Goal: Task Accomplishment & Management: Complete application form

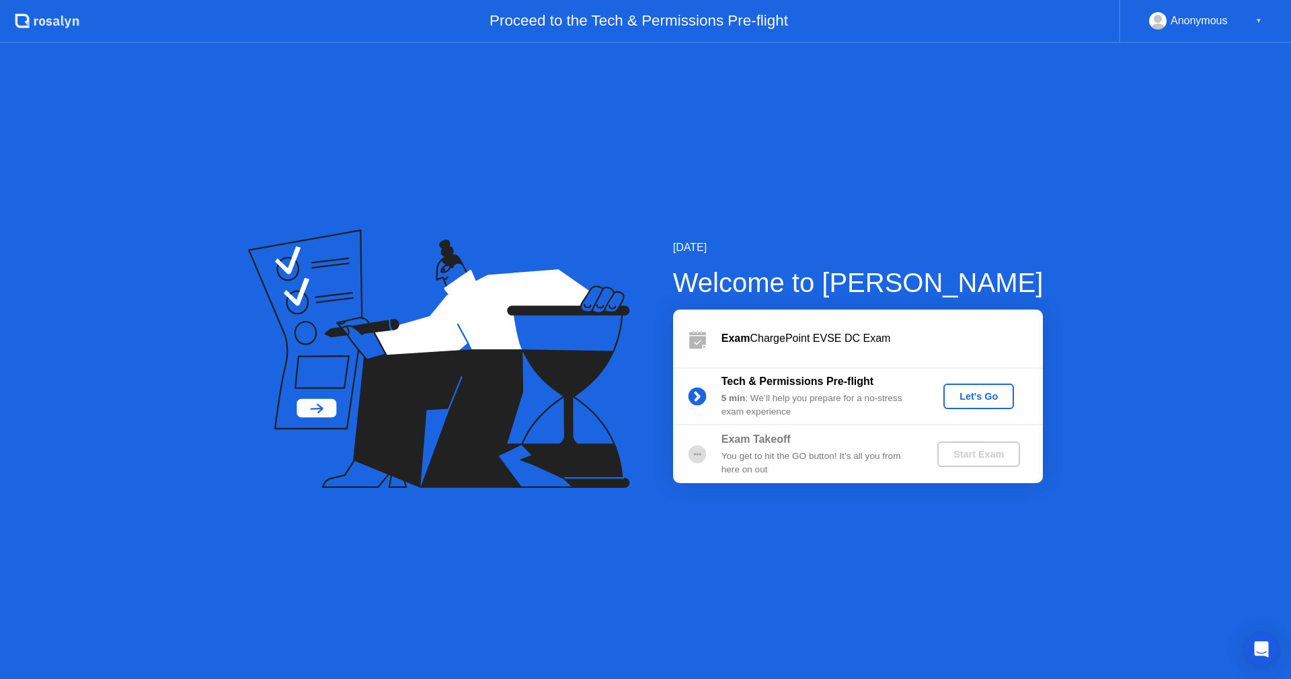
click at [989, 397] on div "Let's Go" at bounding box center [979, 396] width 60 height 11
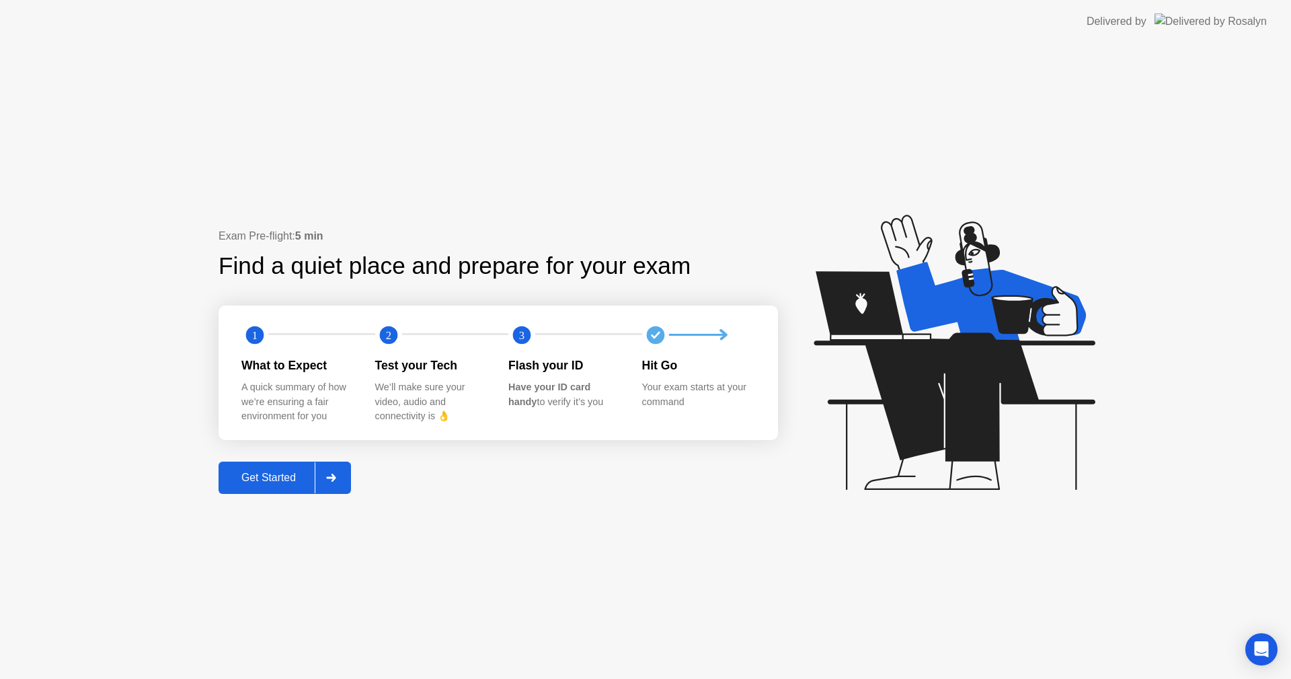
click at [332, 470] on div at bounding box center [331, 477] width 32 height 31
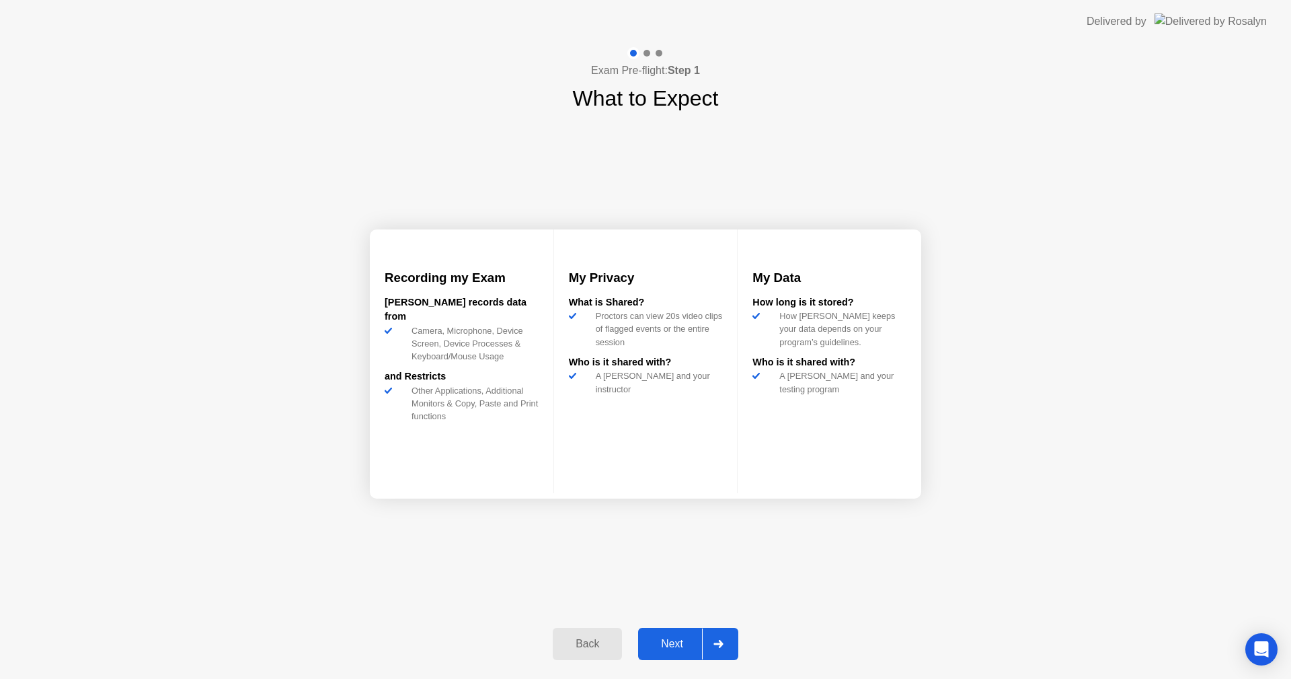
click at [679, 640] on div "Next" at bounding box center [672, 644] width 60 height 12
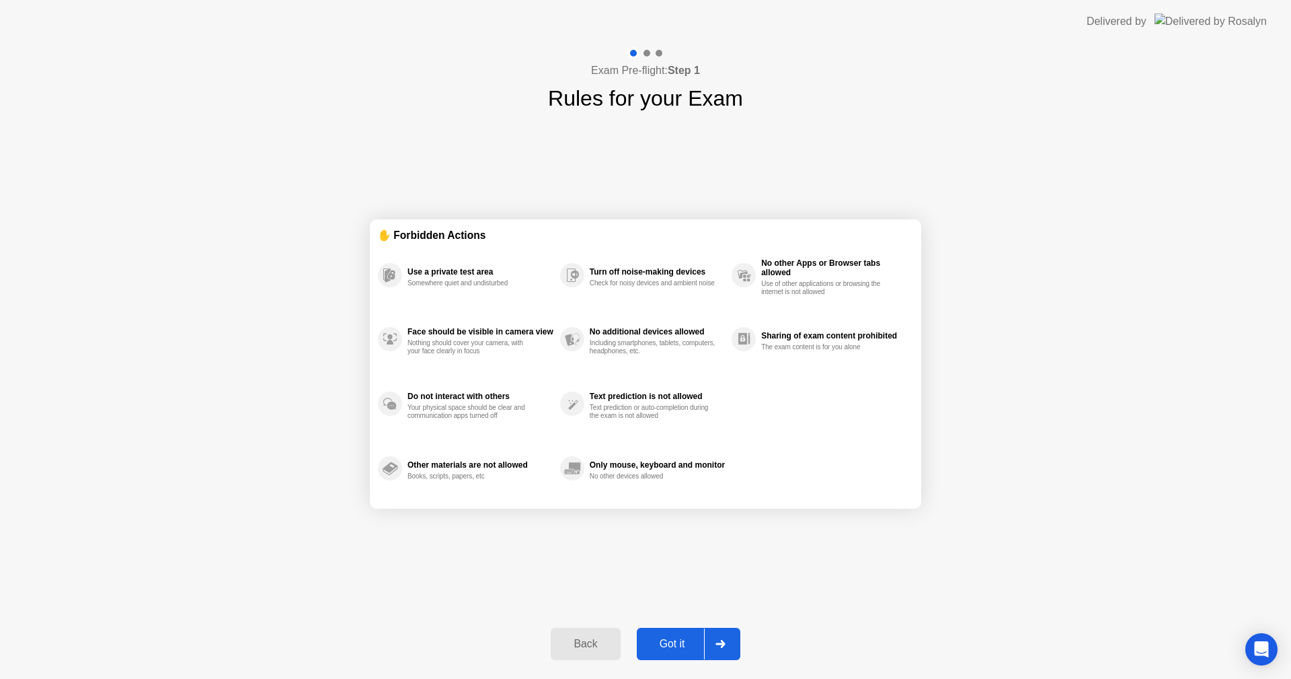
click at [679, 640] on div "Got it" at bounding box center [672, 644] width 63 height 12
select select "Available cameras"
select select "Available speakers"
select select "Available microphones"
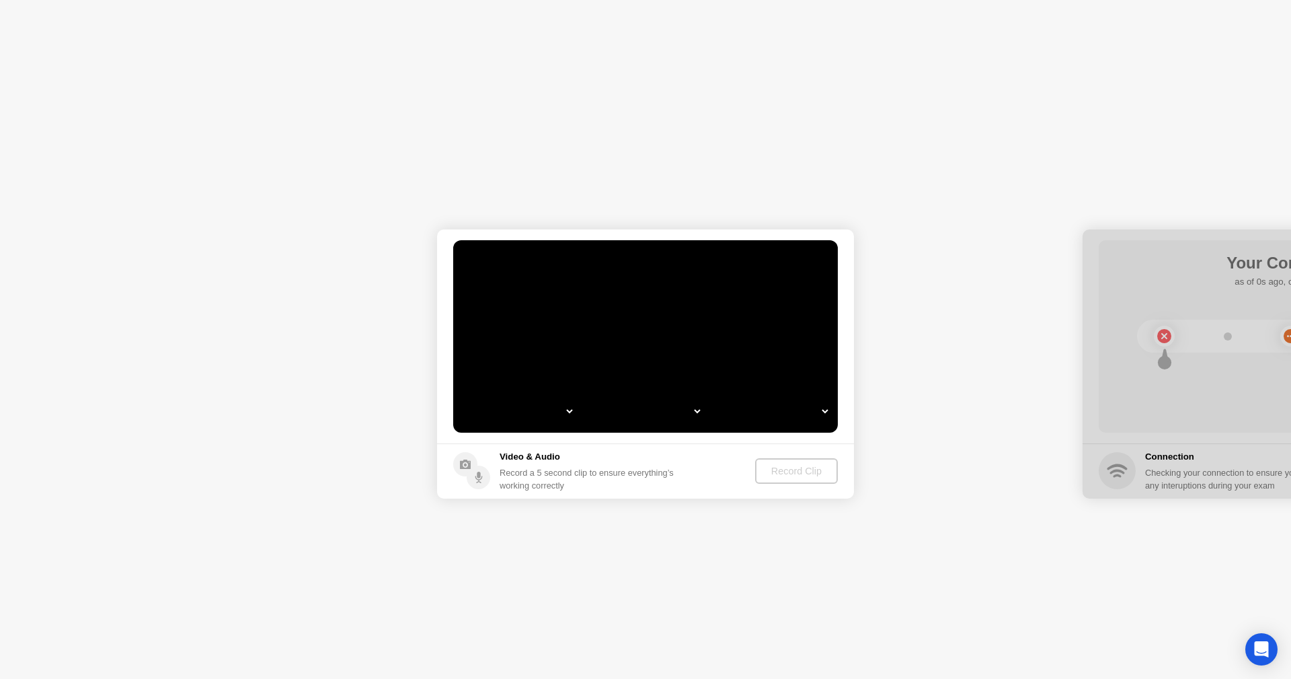
select select "**********"
select select "*******"
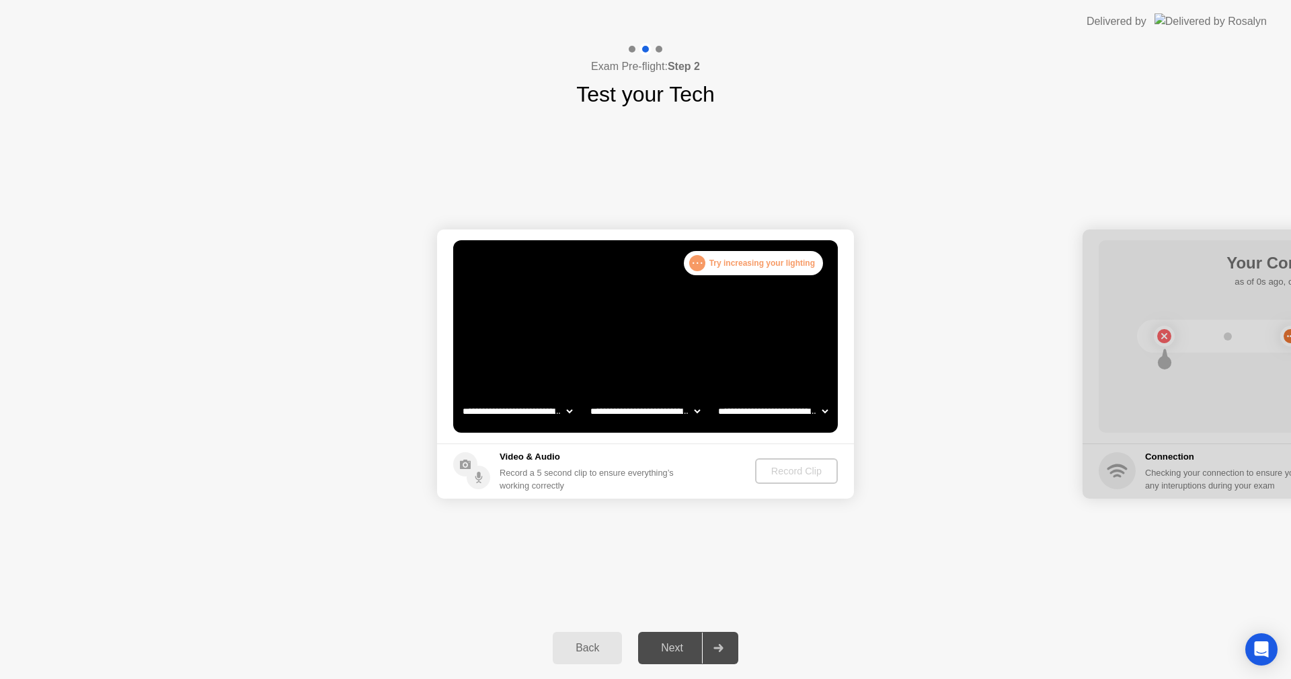
click at [551, 415] on select "**********" at bounding box center [517, 410] width 115 height 27
select select "**********"
click at [460, 397] on select "**********" at bounding box center [517, 410] width 115 height 27
click at [789, 479] on button "Record Clip" at bounding box center [797, 471] width 81 height 26
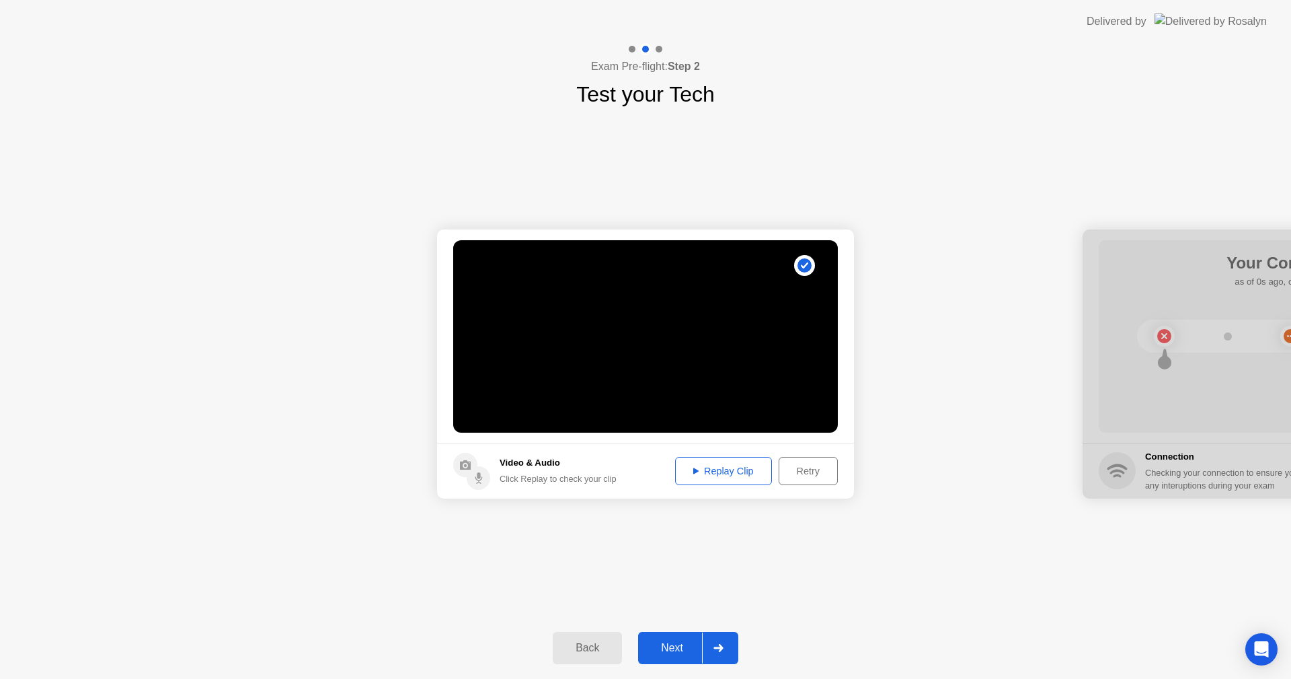
click at [692, 644] on div "Next" at bounding box center [672, 648] width 60 height 12
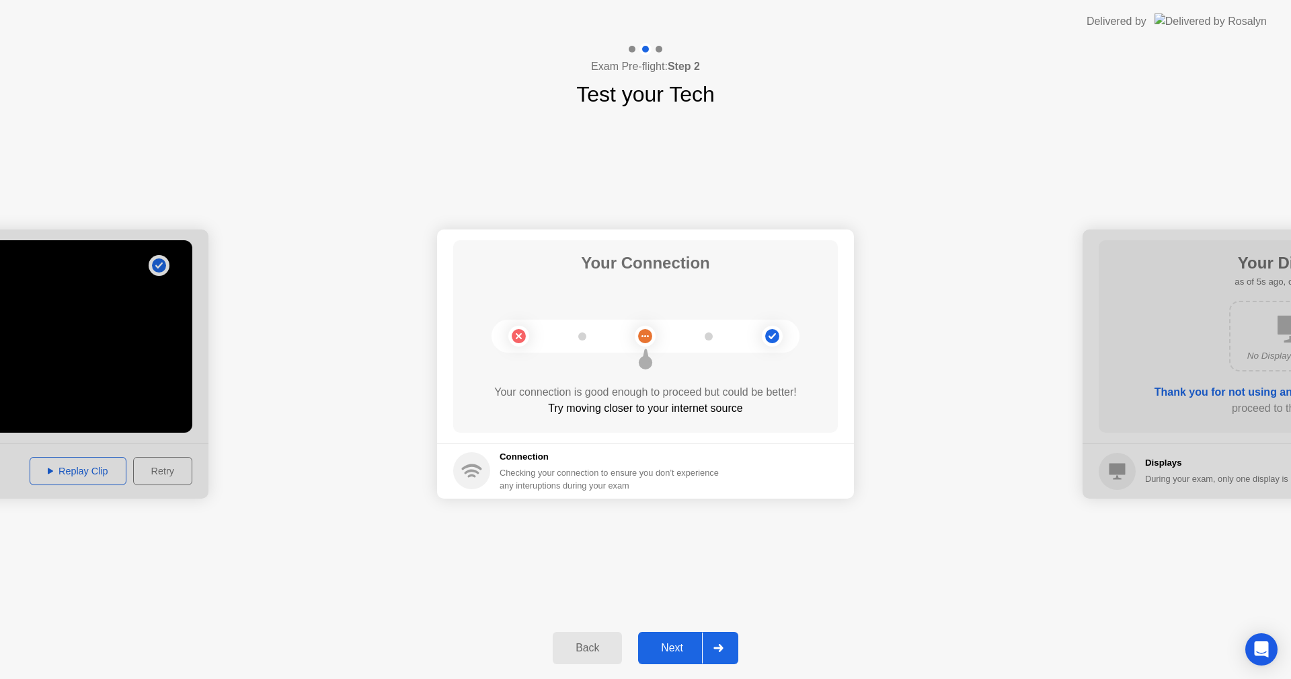
click at [692, 644] on div "Next" at bounding box center [672, 648] width 60 height 12
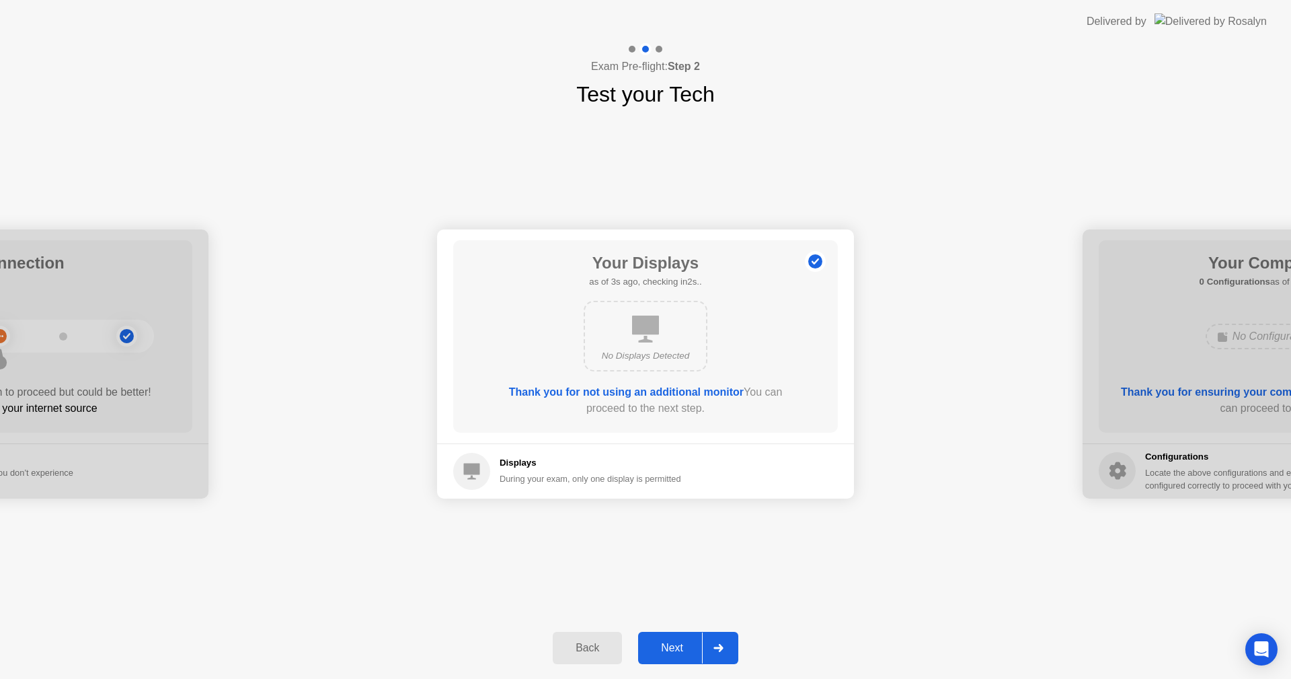
click at [692, 644] on div "Next" at bounding box center [672, 648] width 60 height 12
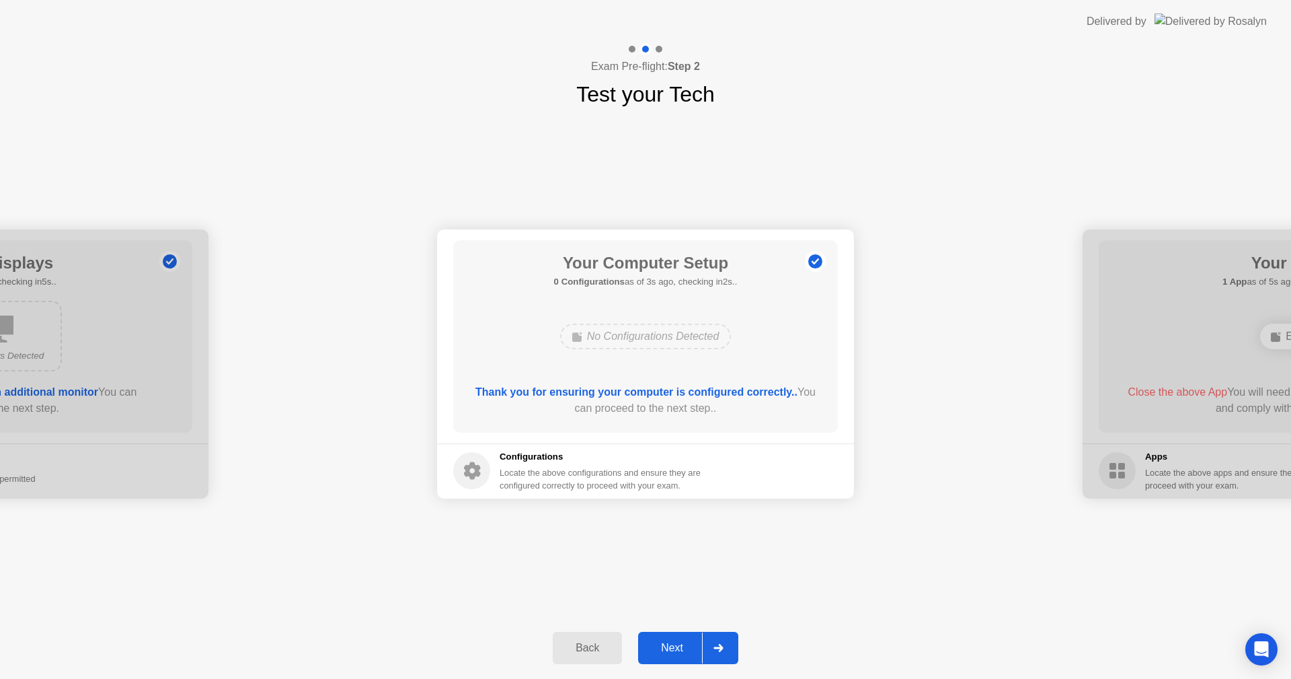
click at [692, 644] on div "Next" at bounding box center [672, 648] width 60 height 12
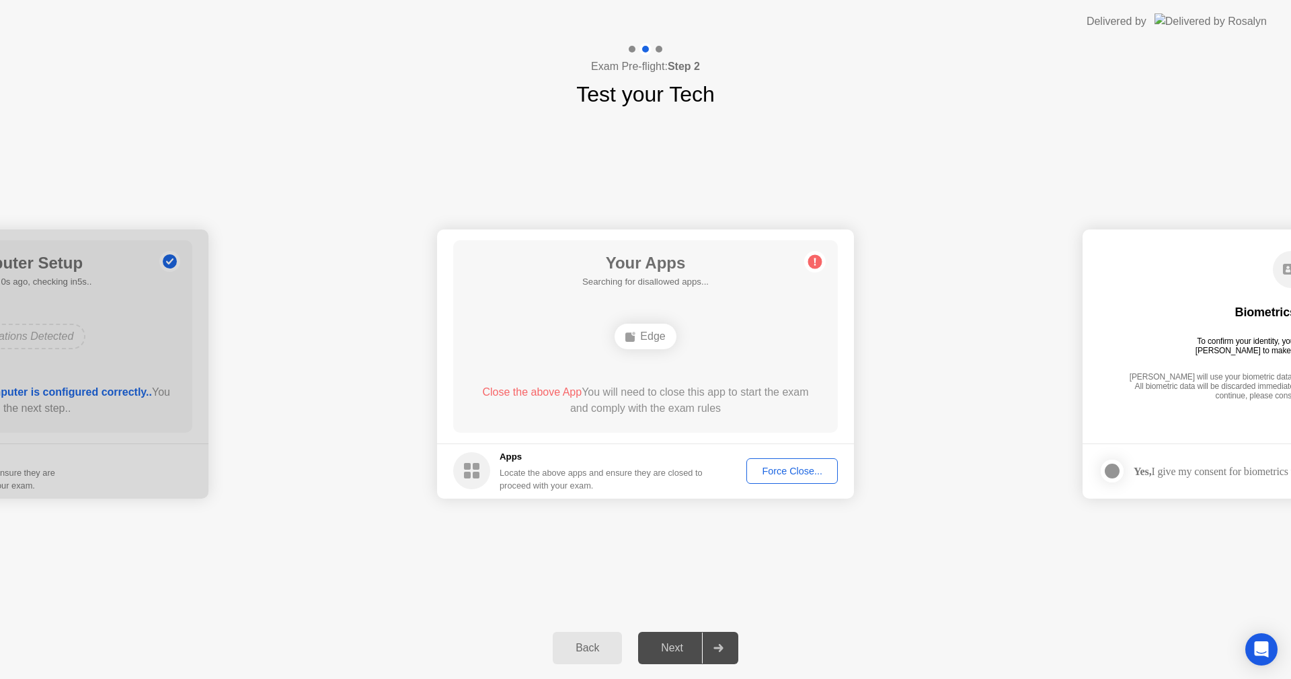
click at [788, 465] on div "Force Close..." at bounding box center [792, 470] width 82 height 11
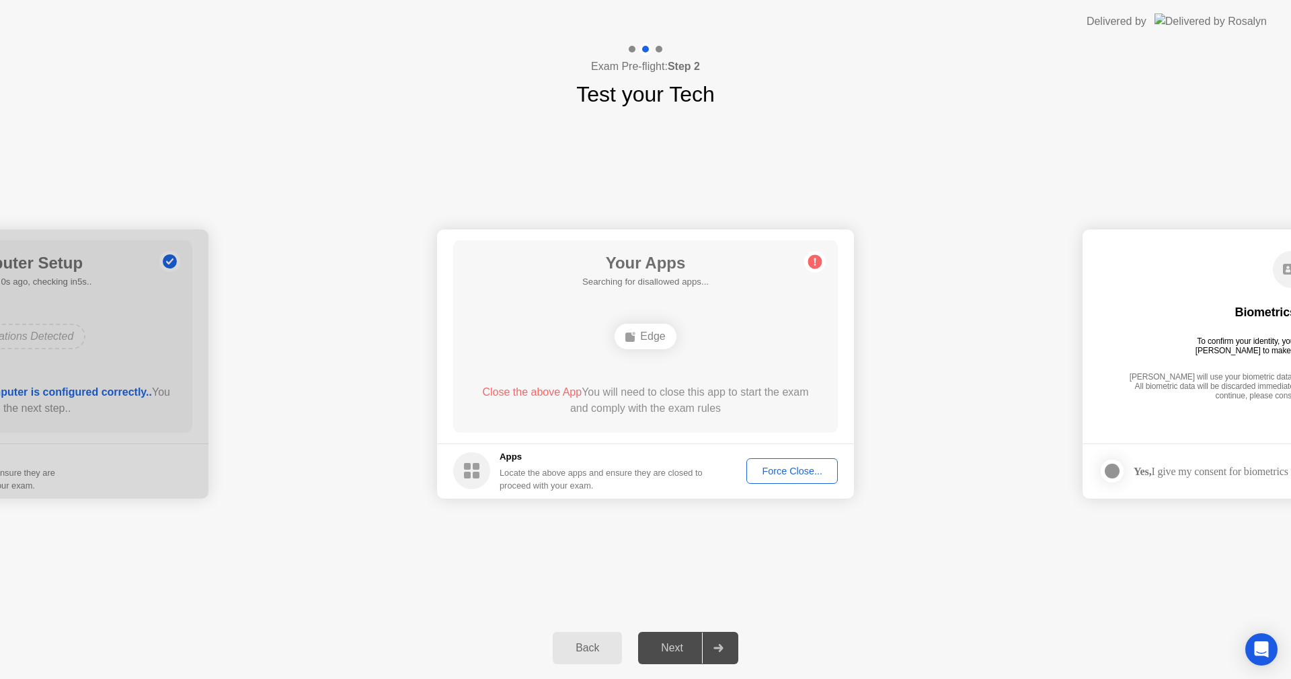
click at [775, 471] on div "Force Close..." at bounding box center [792, 470] width 82 height 11
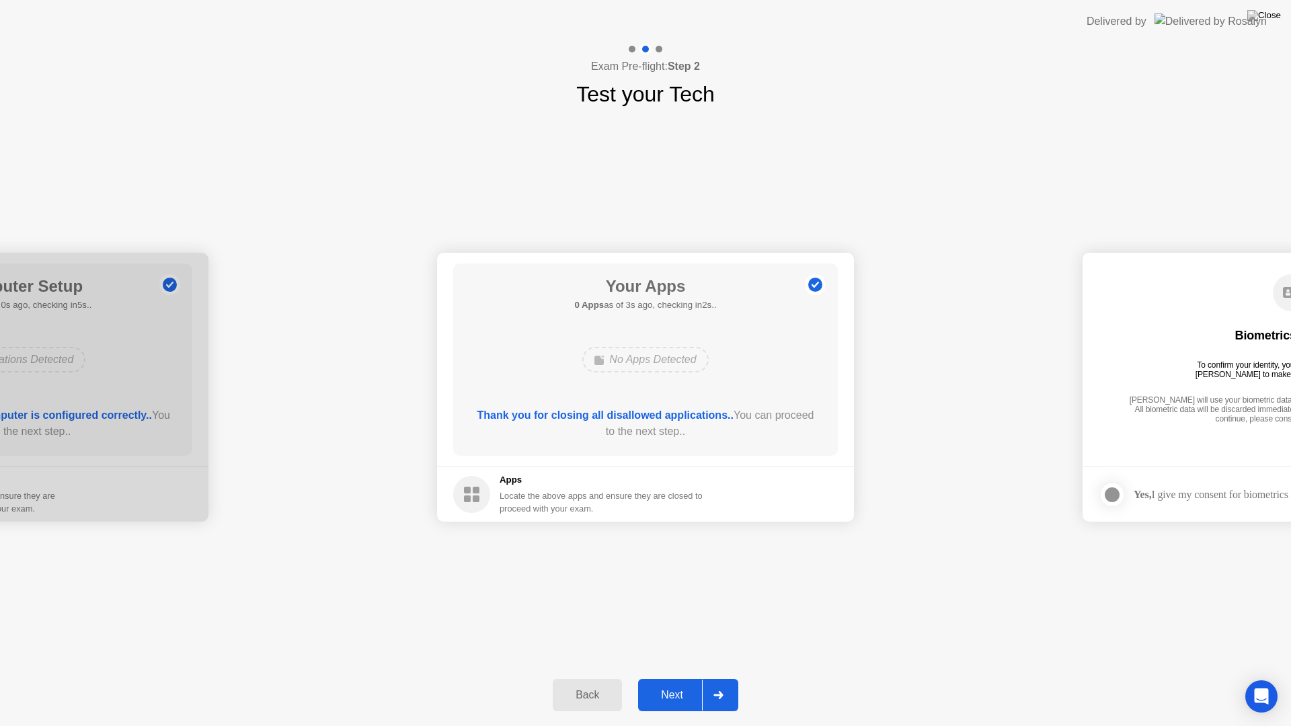
click at [656, 678] on div "Next" at bounding box center [672, 695] width 60 height 12
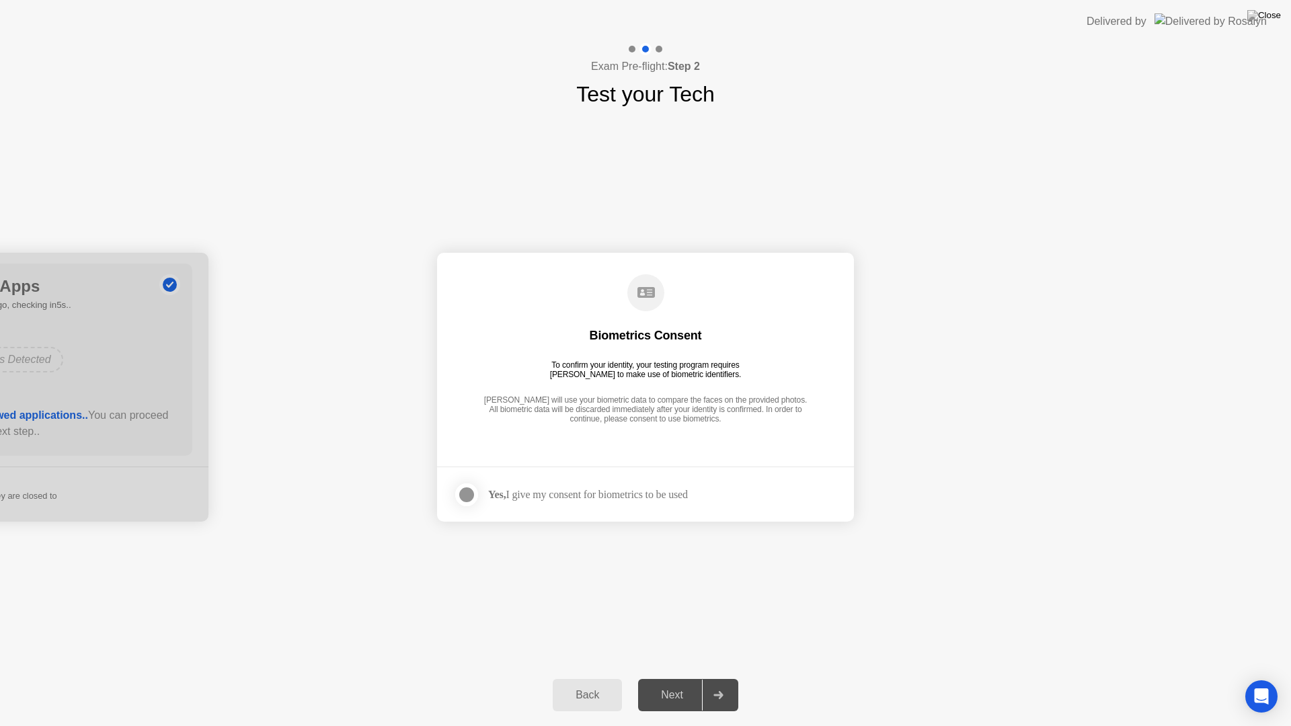
click at [468, 496] on div at bounding box center [467, 495] width 16 height 16
click at [716, 678] on div at bounding box center [718, 695] width 32 height 31
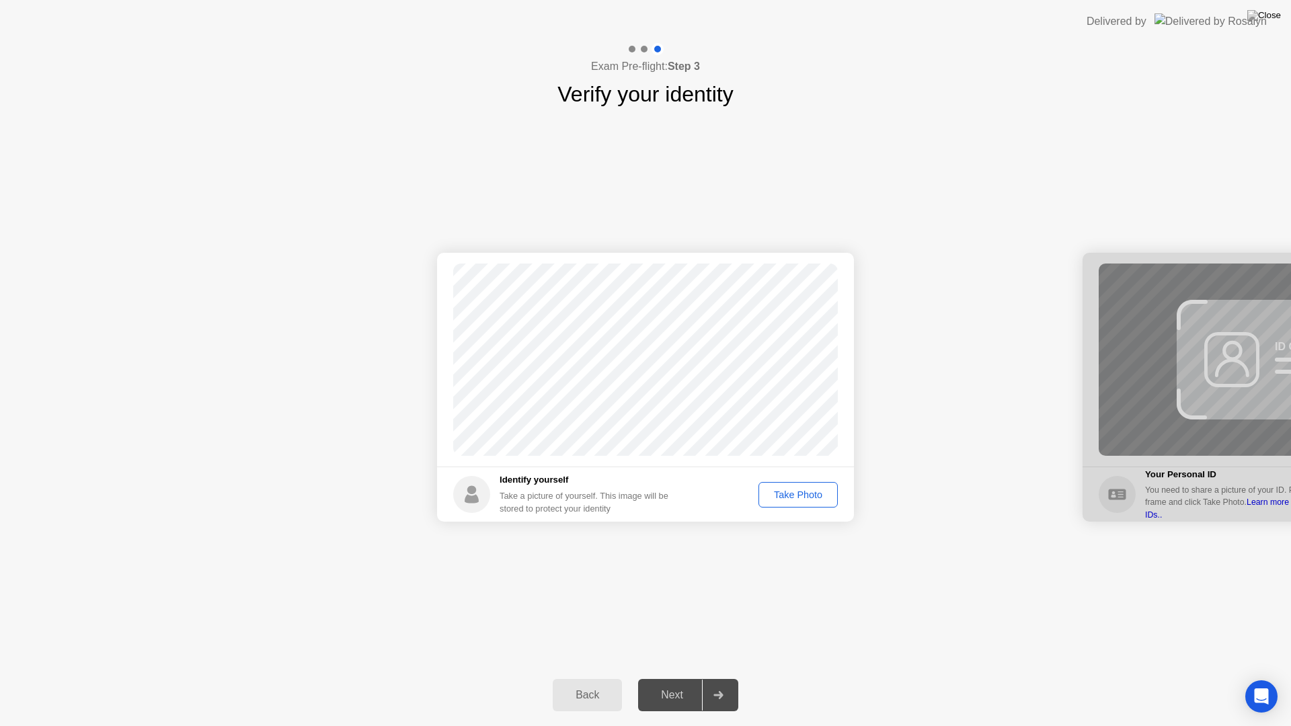
click at [797, 496] on div "Take Photo" at bounding box center [798, 495] width 70 height 11
click at [683, 678] on div "Next" at bounding box center [672, 695] width 60 height 12
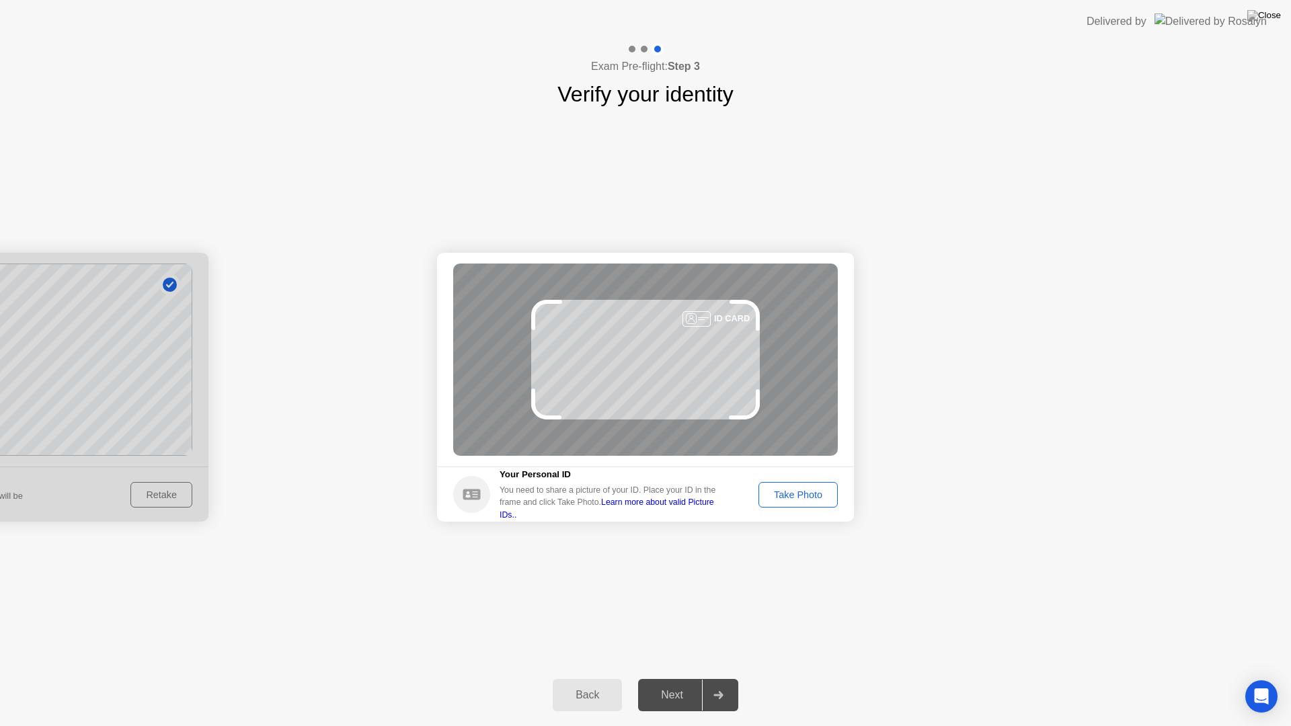
click at [802, 492] on div "Take Photo" at bounding box center [798, 495] width 70 height 11
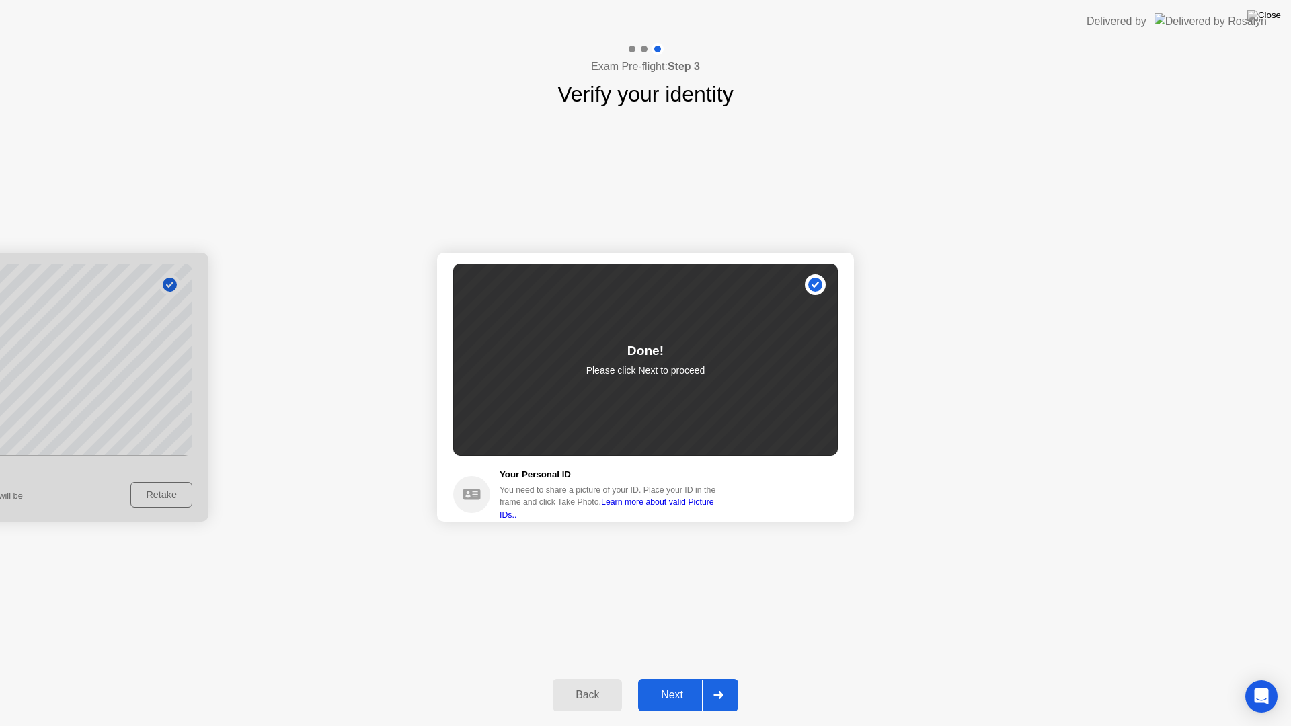
click at [695, 678] on div "Next" at bounding box center [672, 695] width 60 height 12
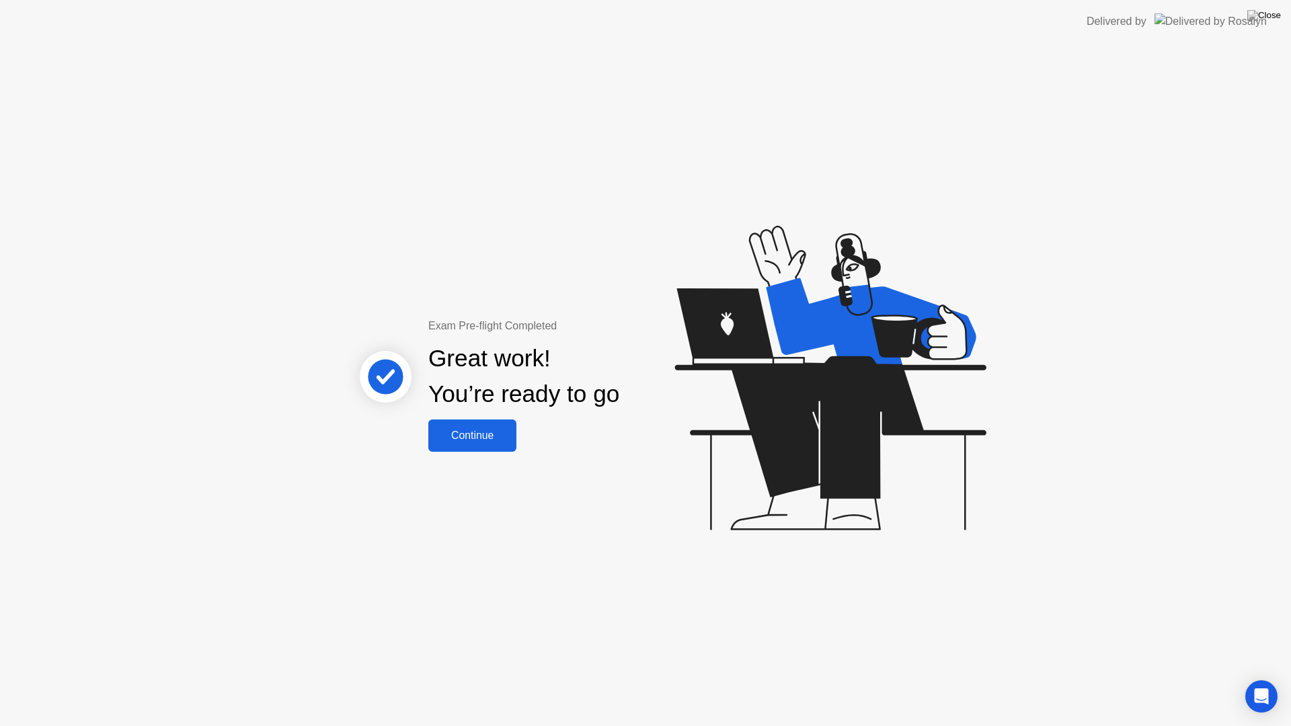
click at [461, 434] on div "Continue" at bounding box center [472, 436] width 80 height 12
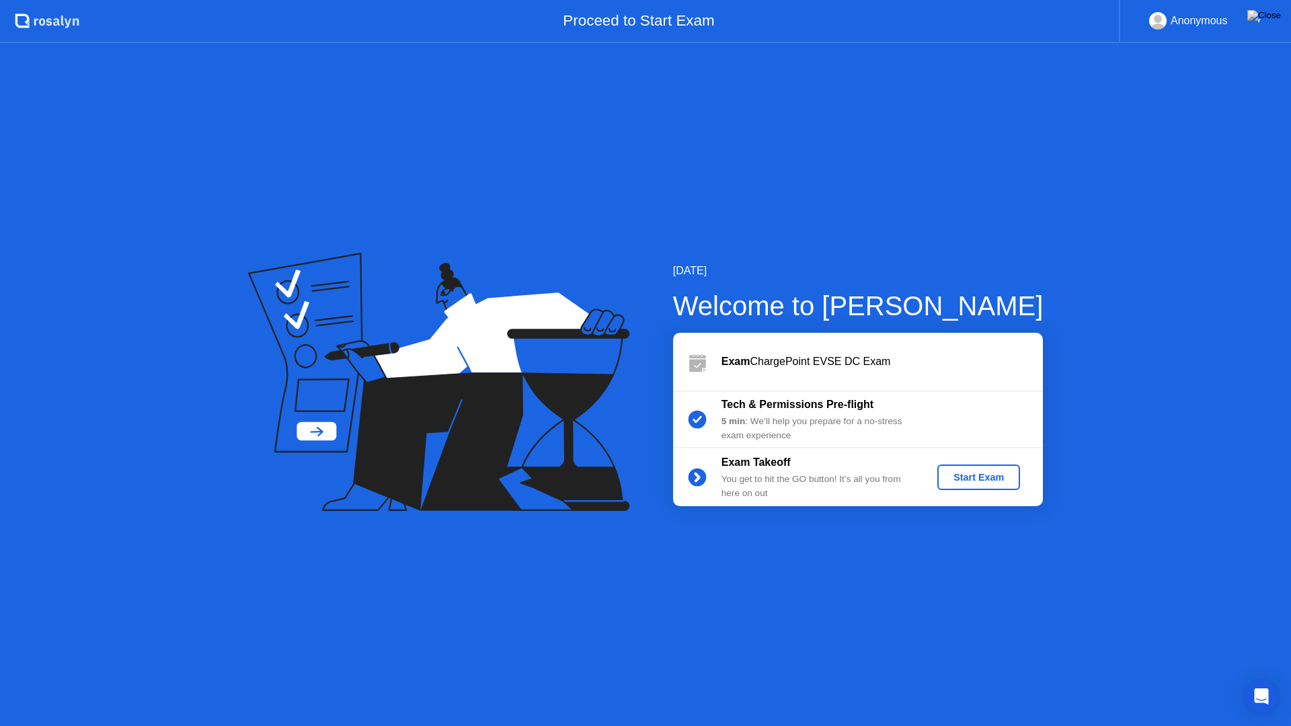
click at [984, 473] on div "Start Exam" at bounding box center [979, 477] width 72 height 11
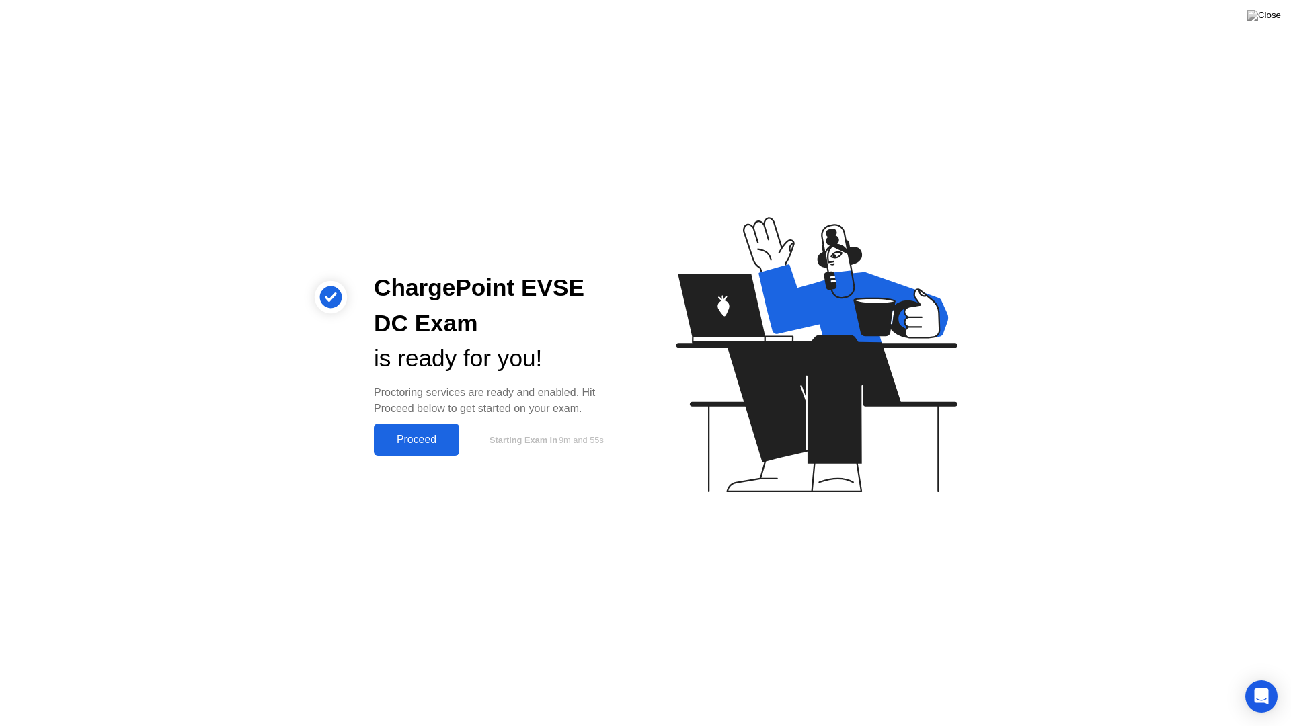
click at [397, 437] on div "Proceed" at bounding box center [416, 440] width 77 height 12
